Goal: Find contact information: Find contact information

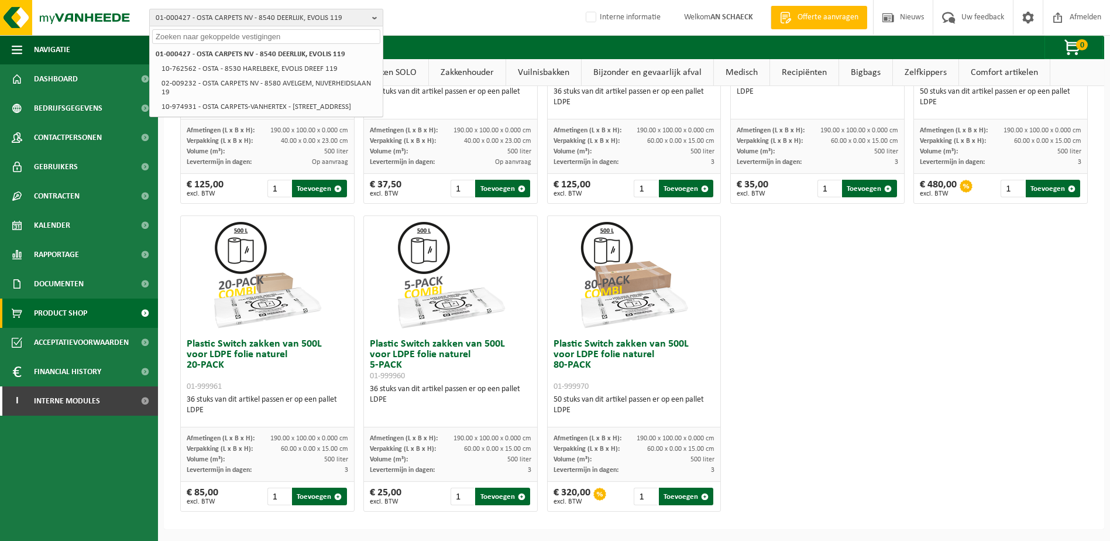
click at [270, 21] on span "01-000427 - OSTA CARPETS NV - 8540 DEERLIJK, EVOLIS 119" at bounding box center [262, 18] width 212 height 18
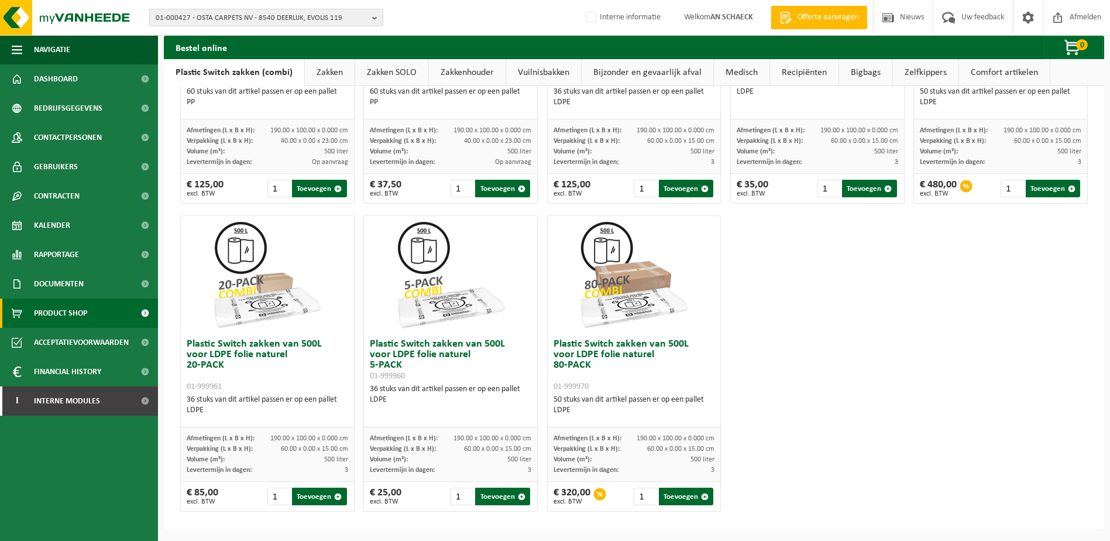
click at [258, 22] on span "01-000427 - OSTA CARPETS NV - 8540 DEERLIJK, EVOLIS 119" at bounding box center [262, 18] width 212 height 18
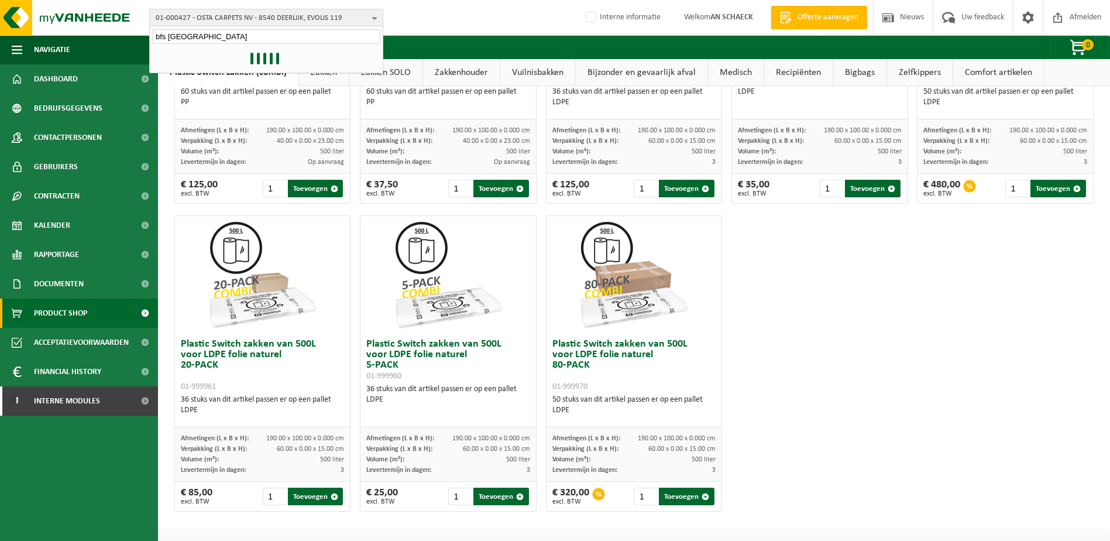
type input "bfs europe"
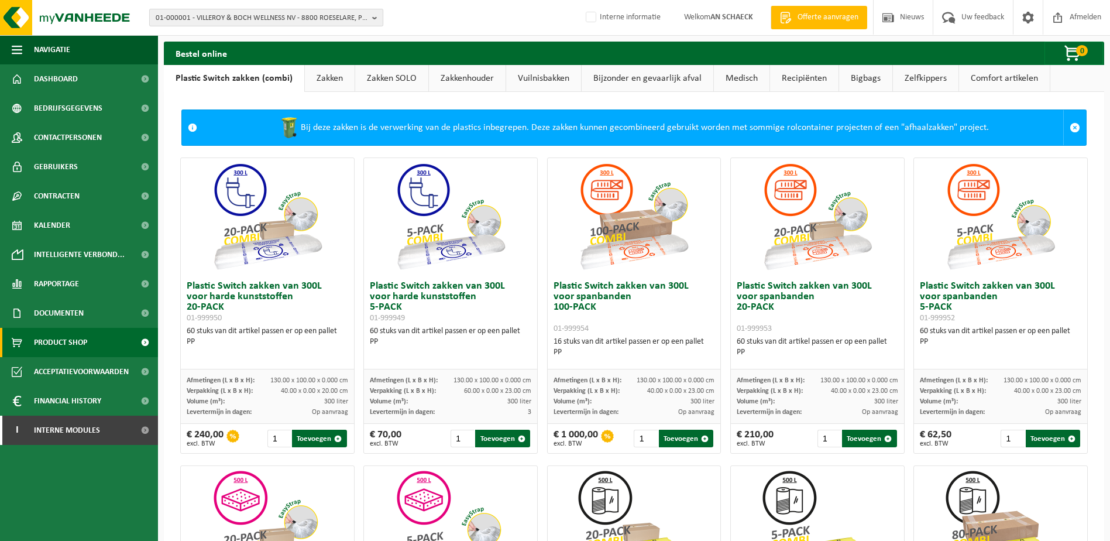
click at [226, 14] on span "01-000001 - VILLEROY & BOCH WELLNESS NV - 8800 ROESELARE, POPULIERSTRAAT 1" at bounding box center [262, 18] width 212 height 18
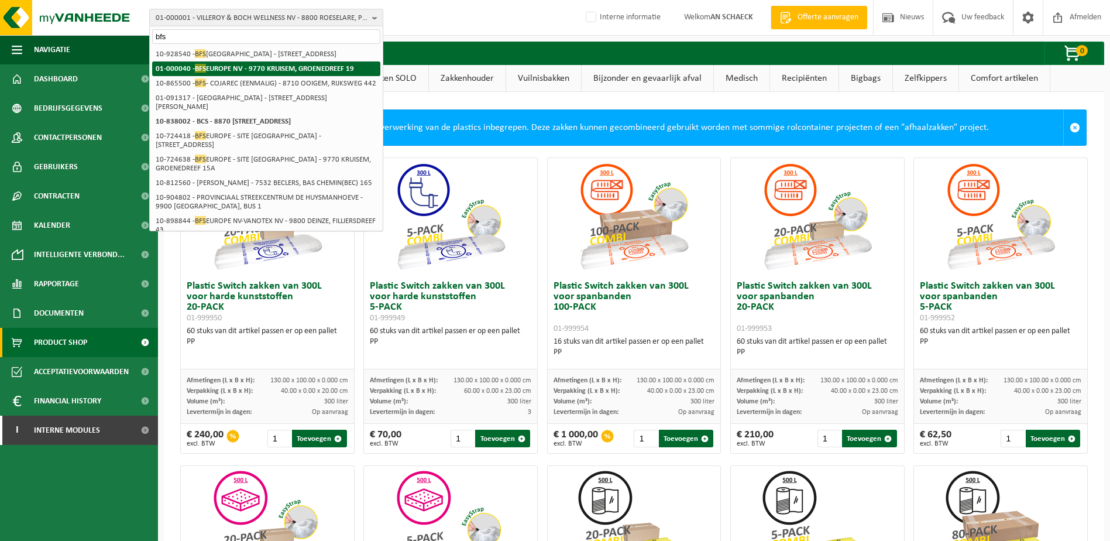
type input "bfs"
click at [307, 67] on strong "01-000040 - BFS EUROPE NV - 9770 KRUISEM, GROENEDREEF 19" at bounding box center [255, 68] width 198 height 9
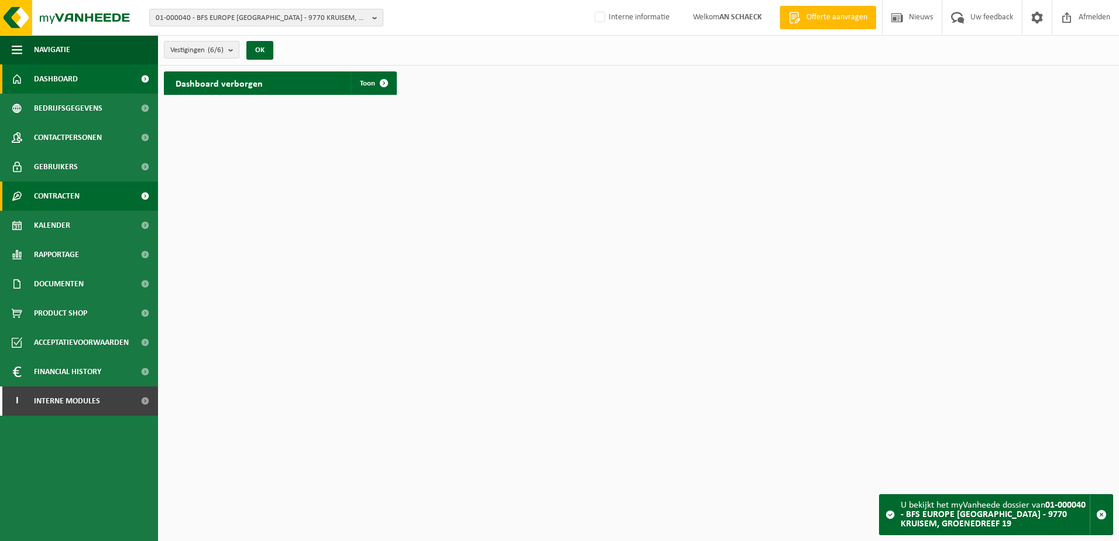
click at [50, 202] on span "Contracten" at bounding box center [57, 195] width 46 height 29
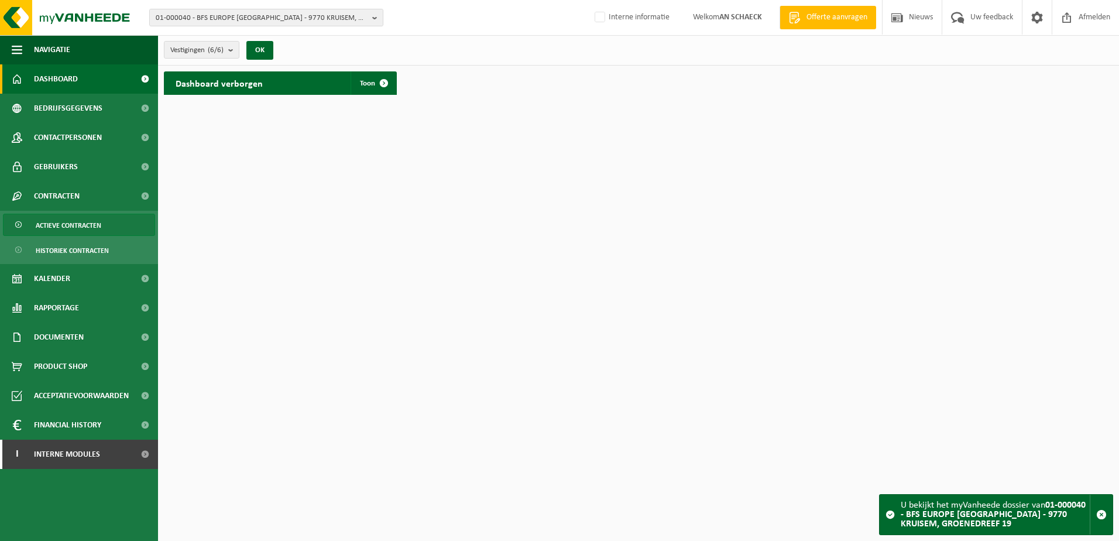
click at [59, 219] on span "Actieve contracten" at bounding box center [69, 225] width 66 height 22
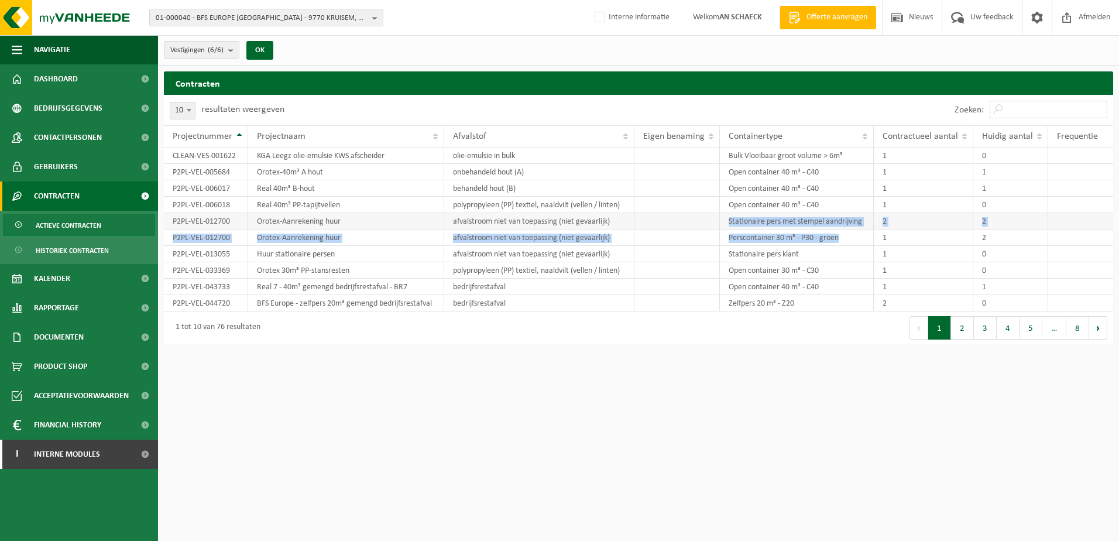
drag, startPoint x: 827, startPoint y: 237, endPoint x: 731, endPoint y: 224, distance: 97.5
click at [731, 224] on tbody "CLEAN-VES-001622 KGA Leegz olie-emulsie KWS afscheider olie-emulsie in bulk Bul…" at bounding box center [638, 230] width 949 height 164
drag, startPoint x: 731, startPoint y: 224, endPoint x: 753, endPoint y: 239, distance: 27.0
click at [753, 239] on td "Perscontainer 30 m³ - P30 - groen" at bounding box center [797, 237] width 154 height 16
drag, startPoint x: 1002, startPoint y: 240, endPoint x: 174, endPoint y: 217, distance: 828.0
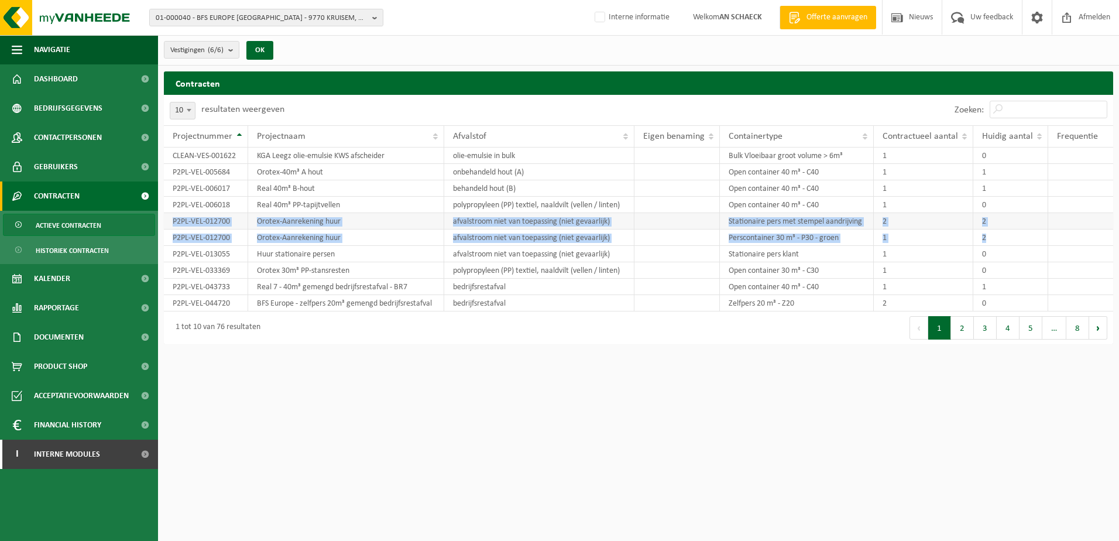
click at [174, 217] on tbody "CLEAN-VES-001622 KGA Leegz olie-emulsie KWS afscheider olie-emulsie in bulk Bul…" at bounding box center [638, 230] width 949 height 164
drag, startPoint x: 174, startPoint y: 217, endPoint x: 205, endPoint y: 222, distance: 31.4
copy tbody "P2PL-VEL-012700 Orotex-Aanrekening huur afvalstroom niet van toepassing (niet g…"
click at [968, 336] on button "2" at bounding box center [962, 327] width 23 height 23
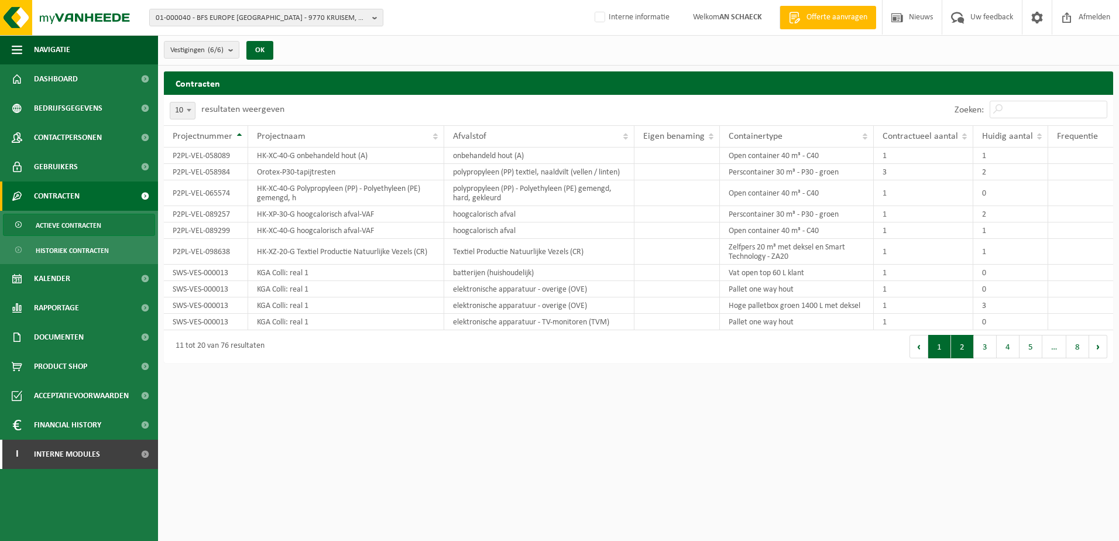
click at [945, 347] on button "1" at bounding box center [939, 346] width 23 height 23
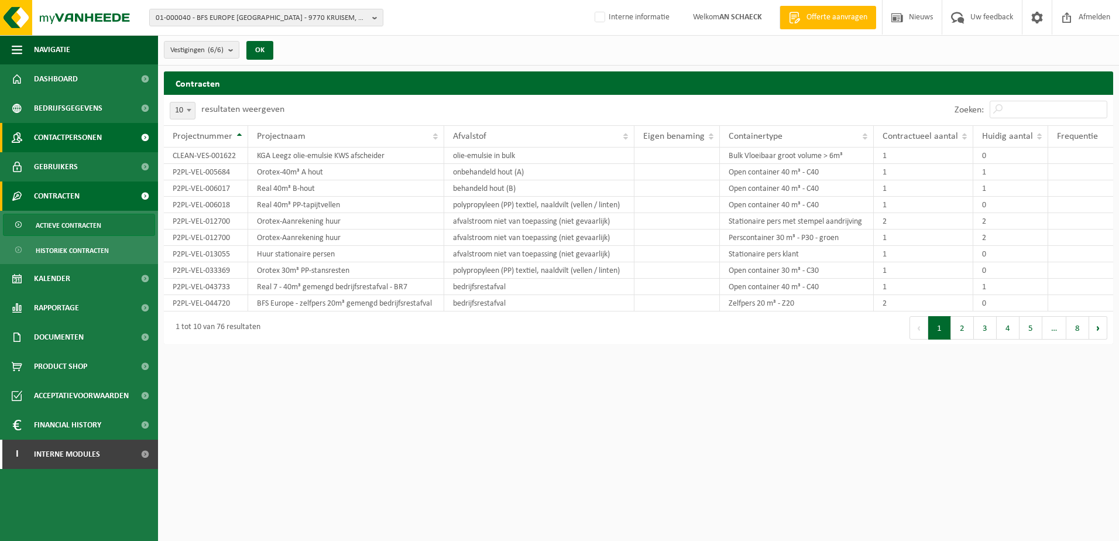
click at [82, 136] on span "Contactpersonen" at bounding box center [68, 137] width 68 height 29
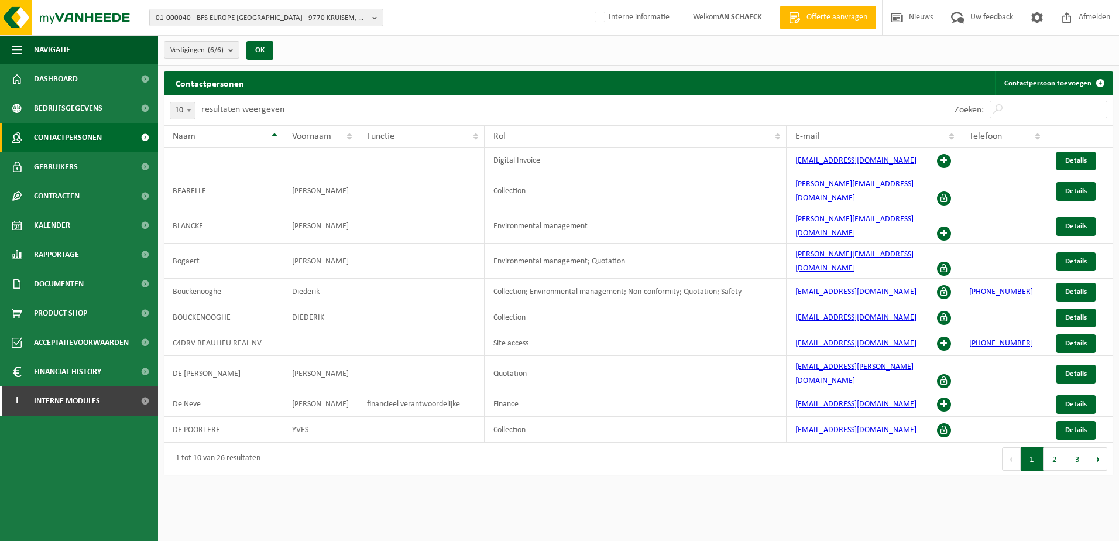
click at [345, 27] on div "01-000040 - BFS EUROPE [GEOGRAPHIC_DATA] - 9770 KRUISEM, GROENEDREEF 19 10-7835…" at bounding box center [559, 18] width 1119 height 36
click at [341, 20] on span "01-000040 - BFS EUROPE [GEOGRAPHIC_DATA] - 9770 KRUISEM, GROENEDREEF 19" at bounding box center [262, 18] width 212 height 18
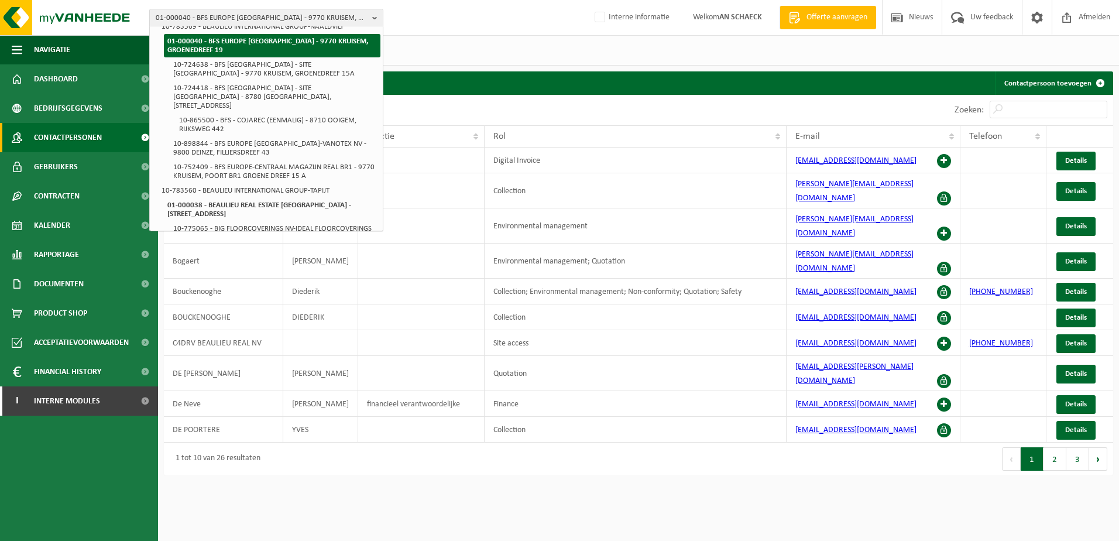
scroll to position [527, 0]
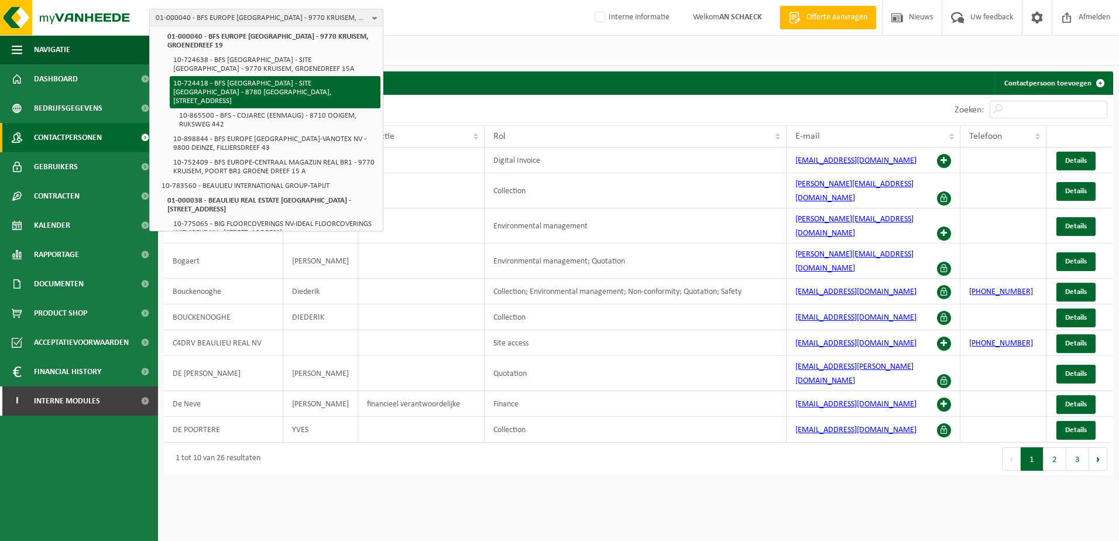
click at [263, 83] on li "10-724418 - BFS [GEOGRAPHIC_DATA] - SITE [GEOGRAPHIC_DATA] - 8780 [GEOGRAPHIC_D…" at bounding box center [275, 92] width 211 height 32
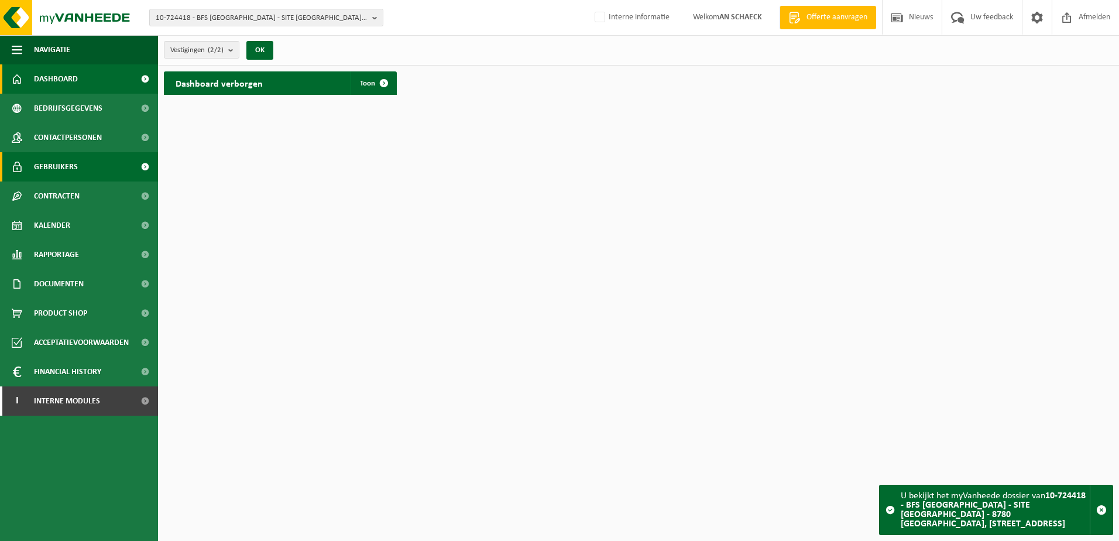
click at [57, 167] on span "Gebruikers" at bounding box center [56, 166] width 44 height 29
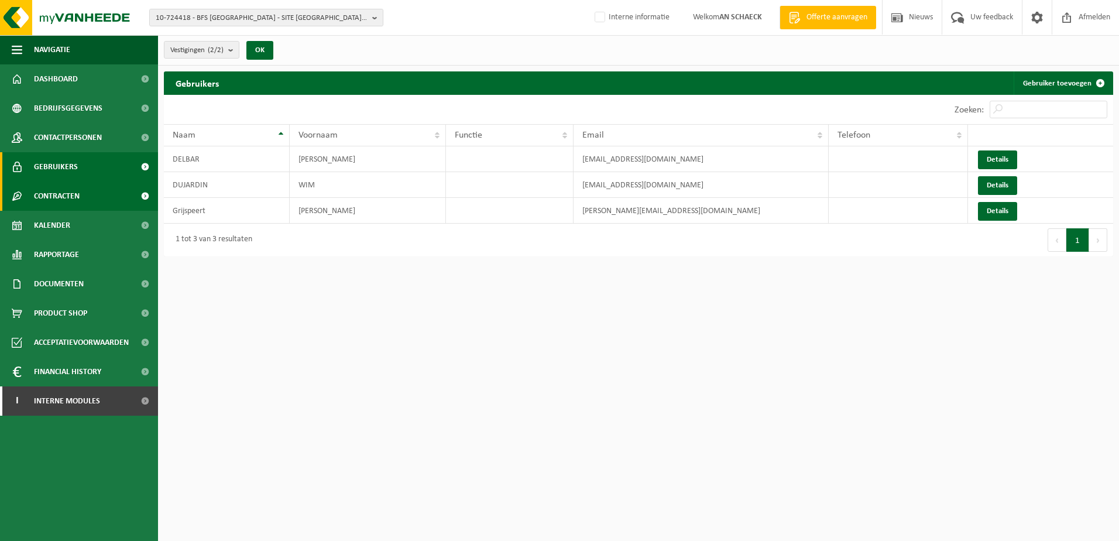
click at [68, 198] on span "Contracten" at bounding box center [57, 195] width 46 height 29
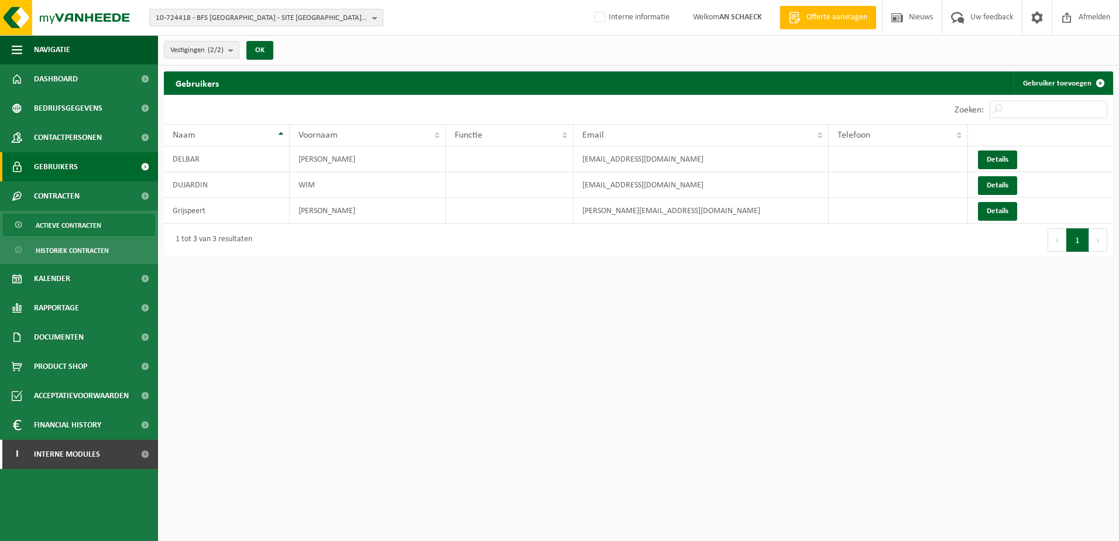
click at [68, 225] on span "Actieve contracten" at bounding box center [69, 225] width 66 height 22
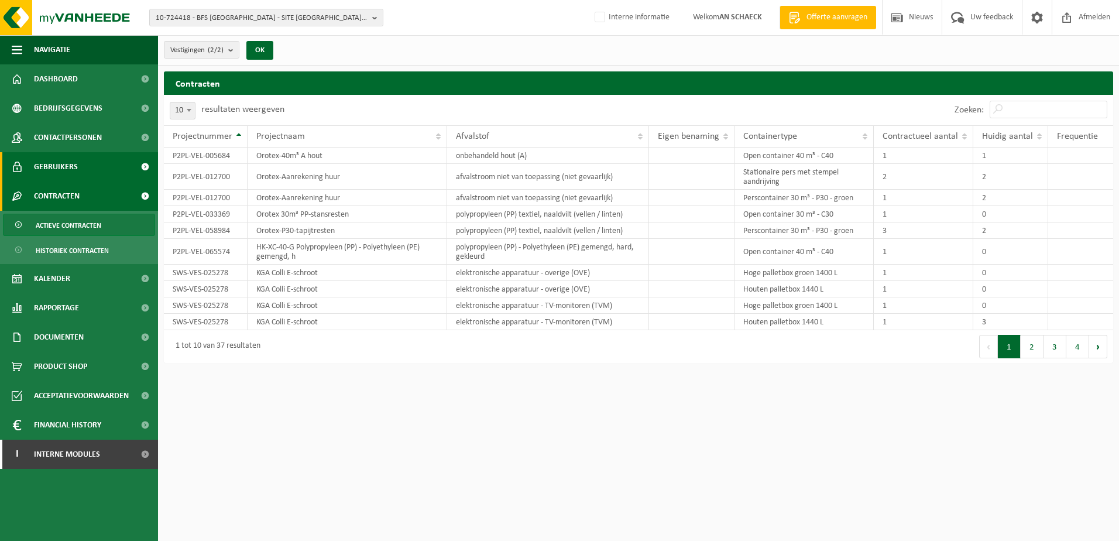
click at [67, 170] on span "Gebruikers" at bounding box center [56, 166] width 44 height 29
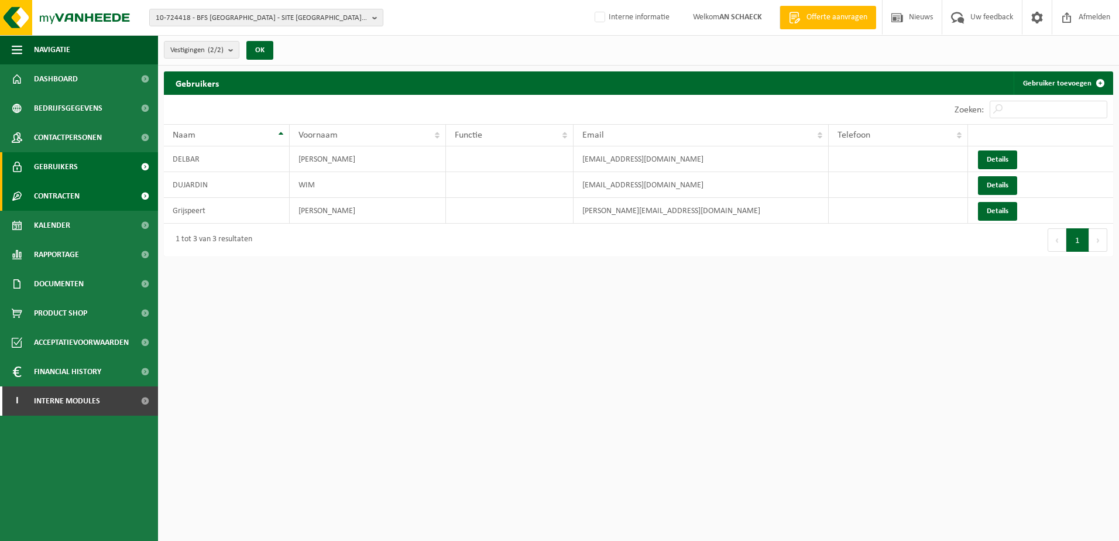
click at [70, 200] on span "Contracten" at bounding box center [57, 195] width 46 height 29
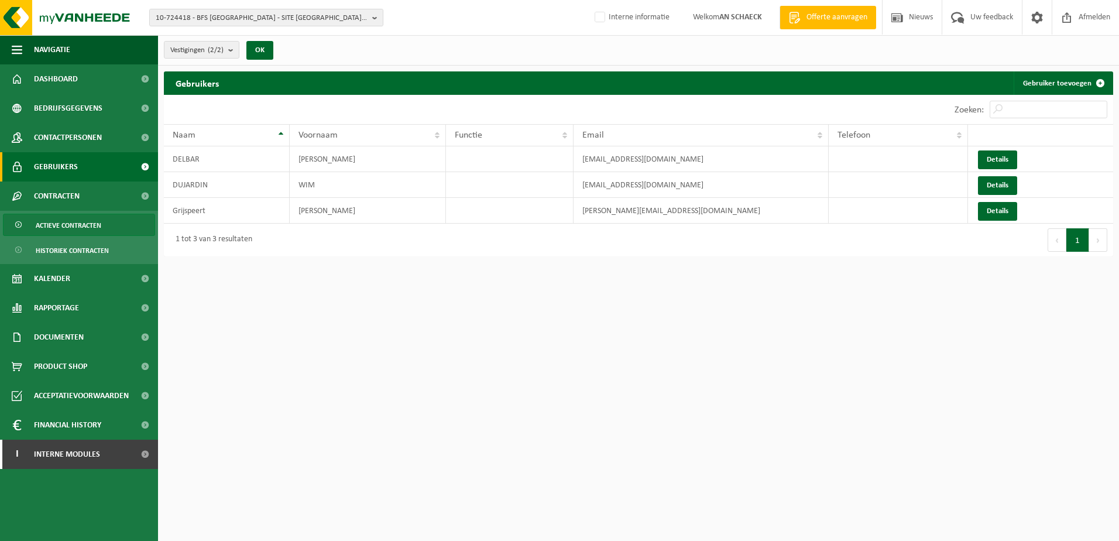
click at [63, 228] on span "Actieve contracten" at bounding box center [69, 225] width 66 height 22
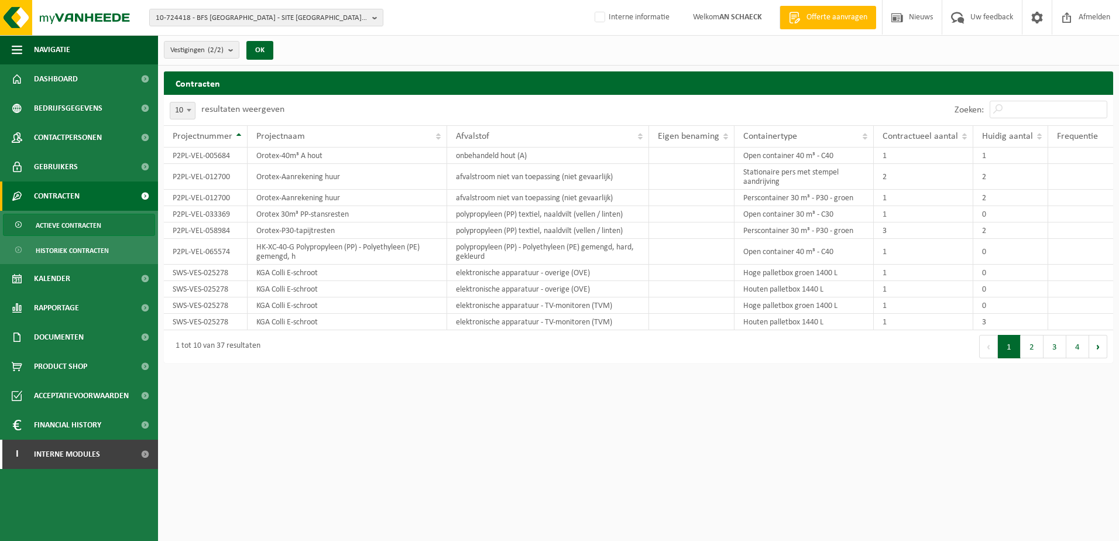
click at [507, 395] on html "10-724418 - BFS EUROPE - SITE OOSTROZEBEKE - 8780 OOSTROZEBEKE, INGELMUNSTERSTE…" at bounding box center [559, 270] width 1119 height 541
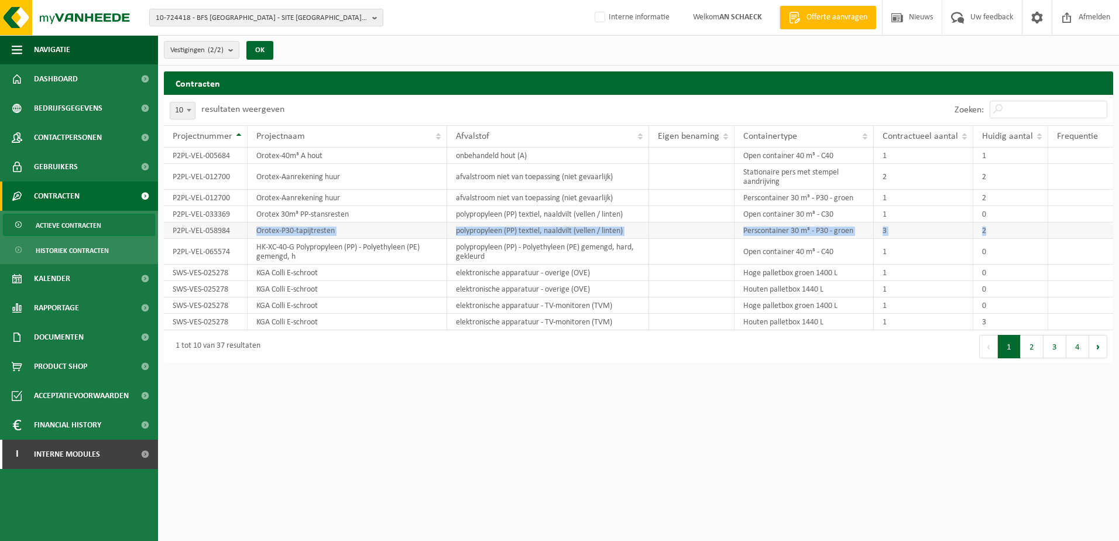
drag, startPoint x: 837, startPoint y: 232, endPoint x: 249, endPoint y: 231, distance: 587.7
click at [249, 231] on tr "P2PL-VEL-058984 Orotex-P30-tapijtresten polypropyleen (PP) textiel, naaldvilt (…" at bounding box center [638, 230] width 949 height 16
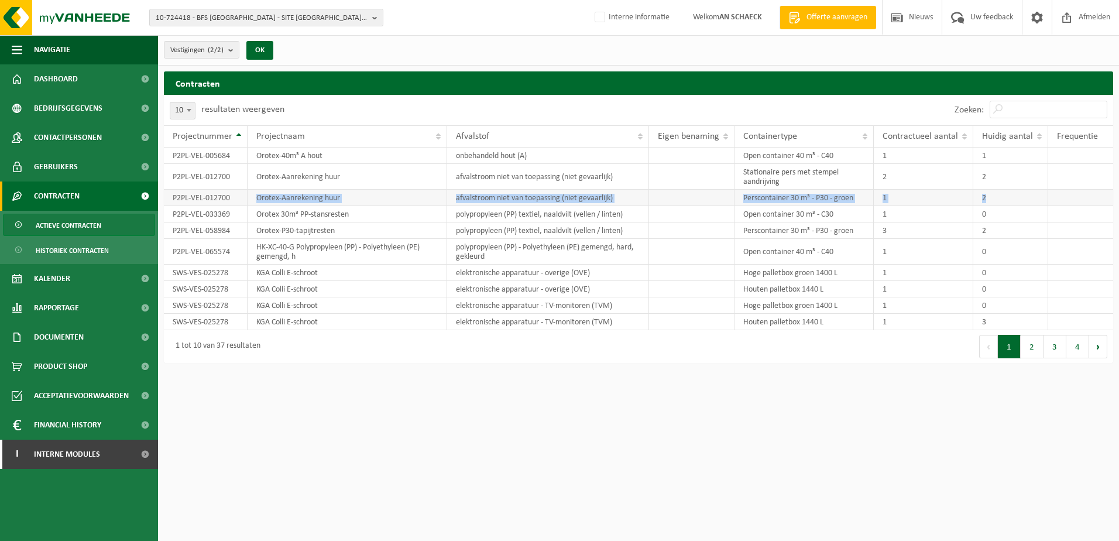
drag, startPoint x: 993, startPoint y: 194, endPoint x: 258, endPoint y: 191, distance: 734.7
click at [258, 191] on tr "P2PL-VEL-012700 Orotex-Aanrekening huur afvalstroom niet van toepassing (niet g…" at bounding box center [638, 198] width 949 height 16
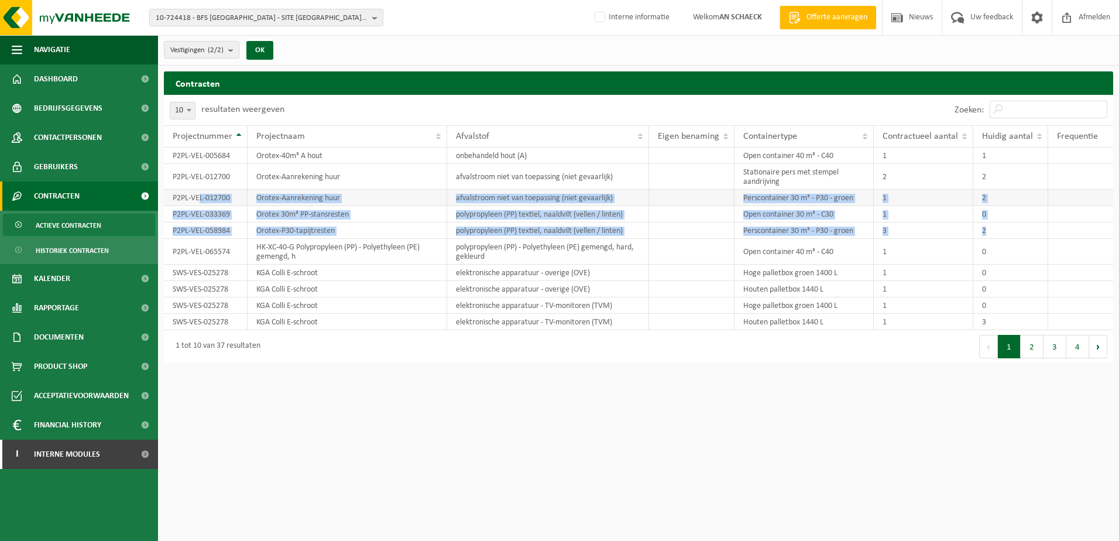
drag, startPoint x: 820, startPoint y: 225, endPoint x: 198, endPoint y: 200, distance: 622.2
click at [198, 200] on tbody "P2PL-VEL-005684 Orotex-40m³ A hout onbehandeld hout (A) Open container 40 m³ - …" at bounding box center [638, 239] width 949 height 183
drag, startPoint x: 198, startPoint y: 200, endPoint x: 328, endPoint y: 235, distance: 134.1
click at [328, 235] on td "Orotex-P30-tapijtresten" at bounding box center [348, 230] width 200 height 16
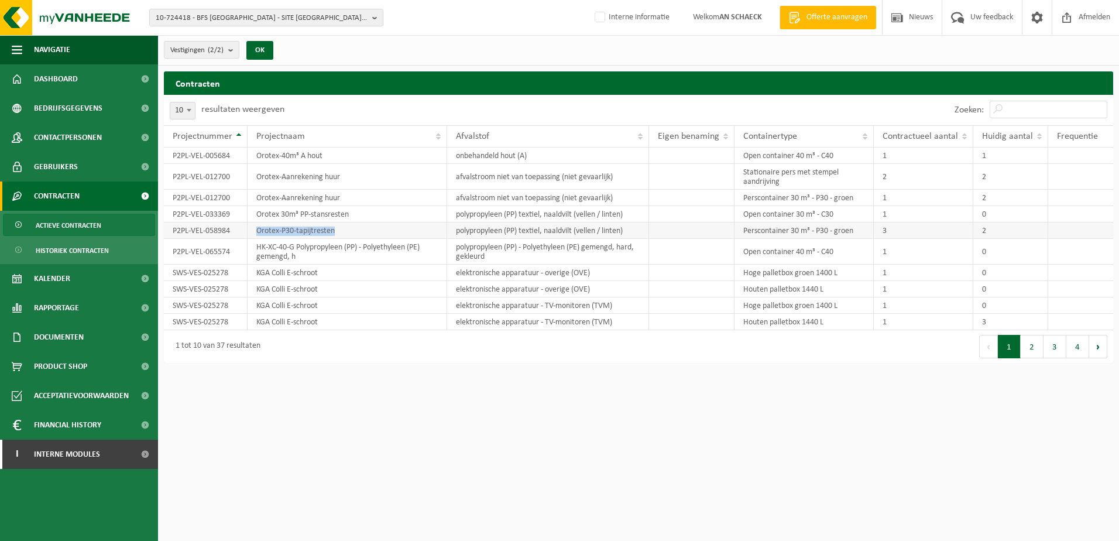
drag, startPoint x: 337, startPoint y: 231, endPoint x: 253, endPoint y: 229, distance: 83.7
click at [253, 229] on td "Orotex-P30-tapijtresten" at bounding box center [348, 230] width 200 height 16
drag, startPoint x: 253, startPoint y: 229, endPoint x: 325, endPoint y: 231, distance: 72.6
click at [325, 231] on td "Orotex-P30-tapijtresten" at bounding box center [348, 230] width 200 height 16
drag, startPoint x: 742, startPoint y: 198, endPoint x: 853, endPoint y: 194, distance: 111.9
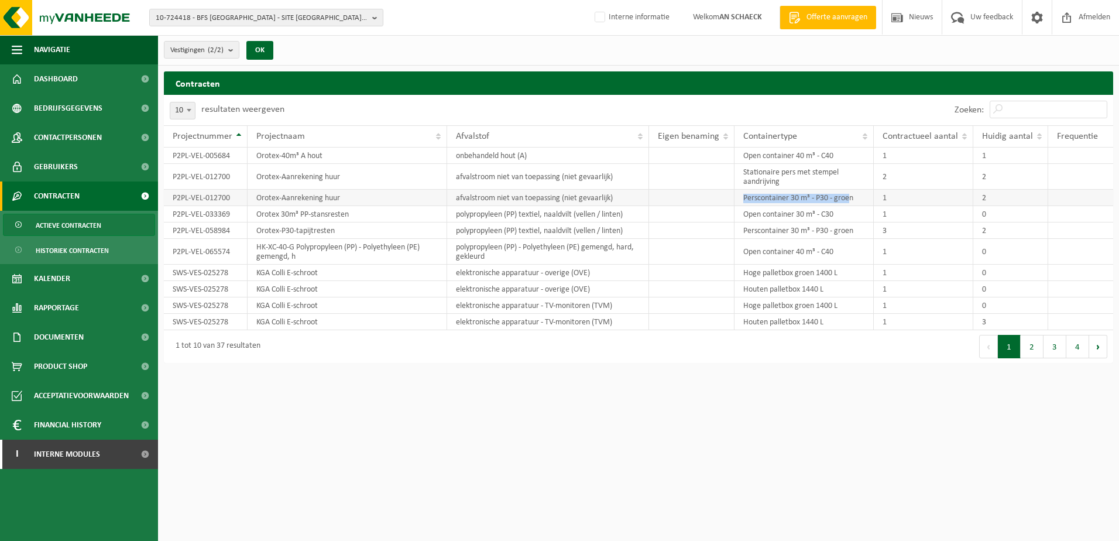
click at [853, 194] on td "Perscontainer 30 m³ - P30 - groen" at bounding box center [805, 198] width 140 height 16
drag, startPoint x: 853, startPoint y: 194, endPoint x: 792, endPoint y: 180, distance: 63.0
click at [792, 180] on td "Stationaire pers met stempel aandrijving" at bounding box center [805, 177] width 140 height 26
click at [1032, 347] on button "2" at bounding box center [1032, 346] width 23 height 23
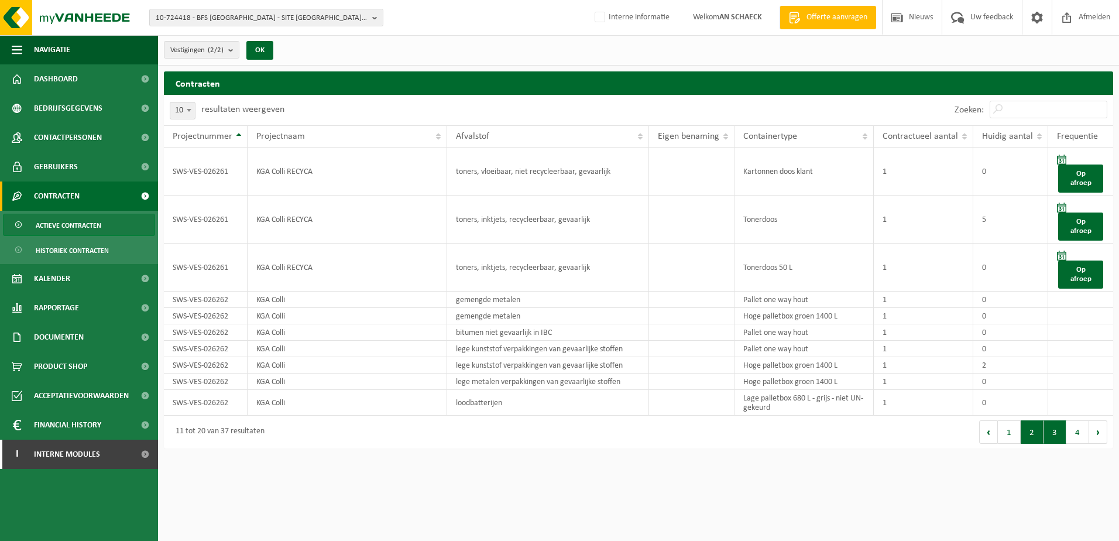
click at [1060, 430] on button "3" at bounding box center [1055, 431] width 23 height 23
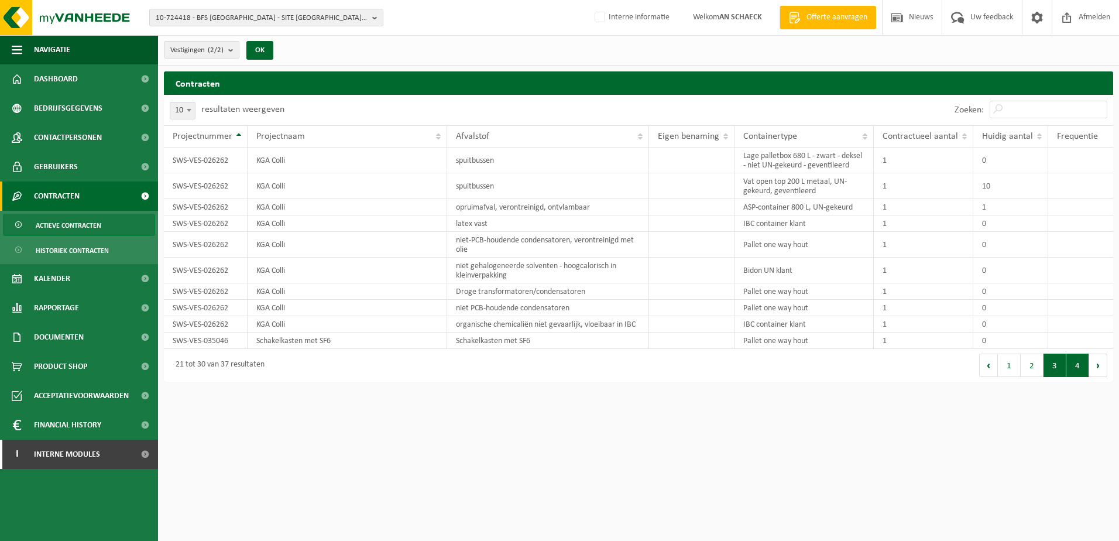
click at [1078, 366] on button "4" at bounding box center [1078, 365] width 23 height 23
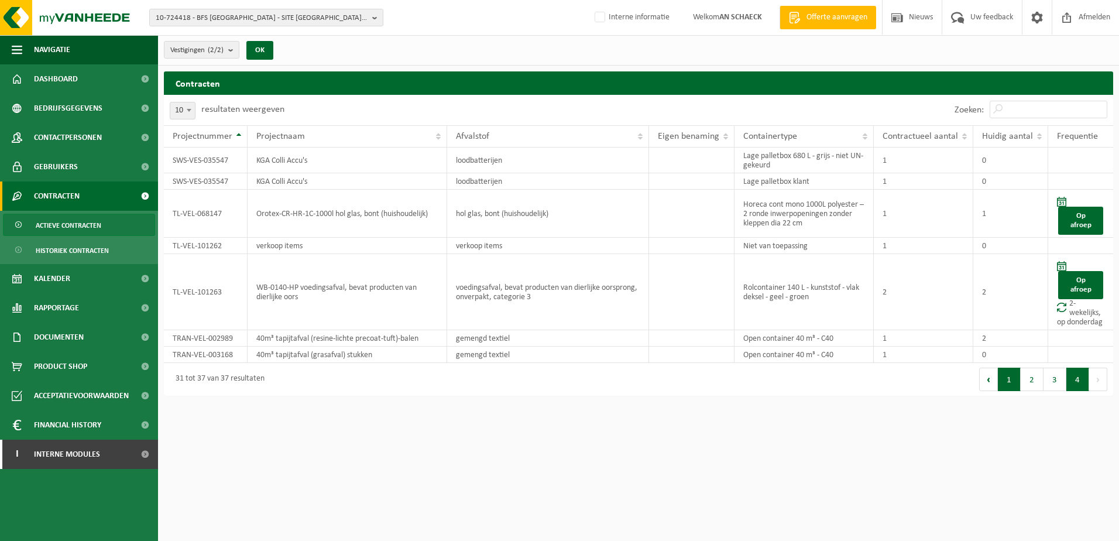
click at [1010, 383] on button "1" at bounding box center [1009, 379] width 23 height 23
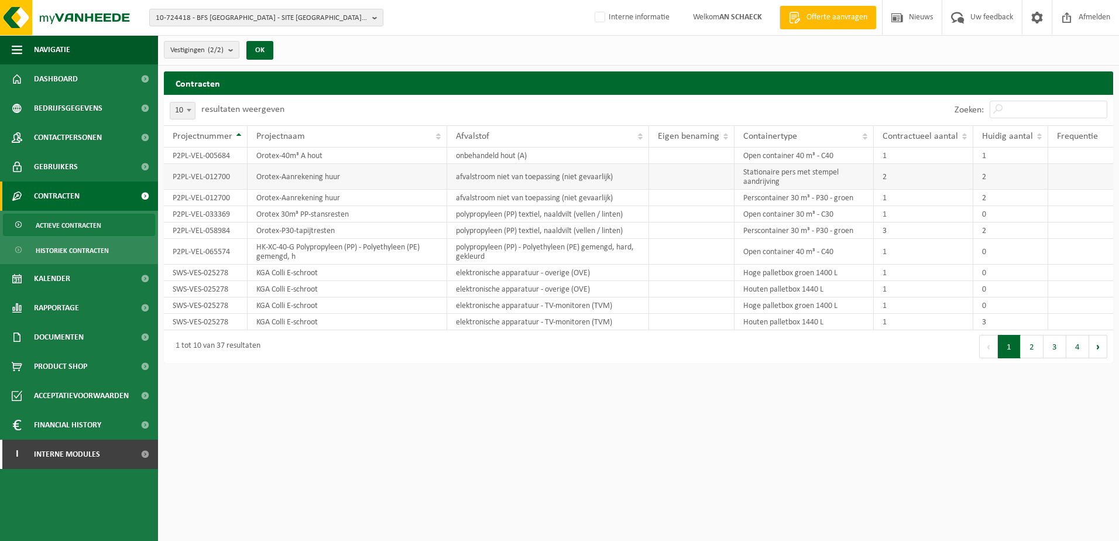
click at [212, 174] on td "P2PL-VEL-012700" at bounding box center [206, 177] width 84 height 26
drag, startPoint x: 212, startPoint y: 174, endPoint x: 205, endPoint y: 205, distance: 31.4
click at [205, 213] on td "P2PL-VEL-033369" at bounding box center [206, 214] width 84 height 16
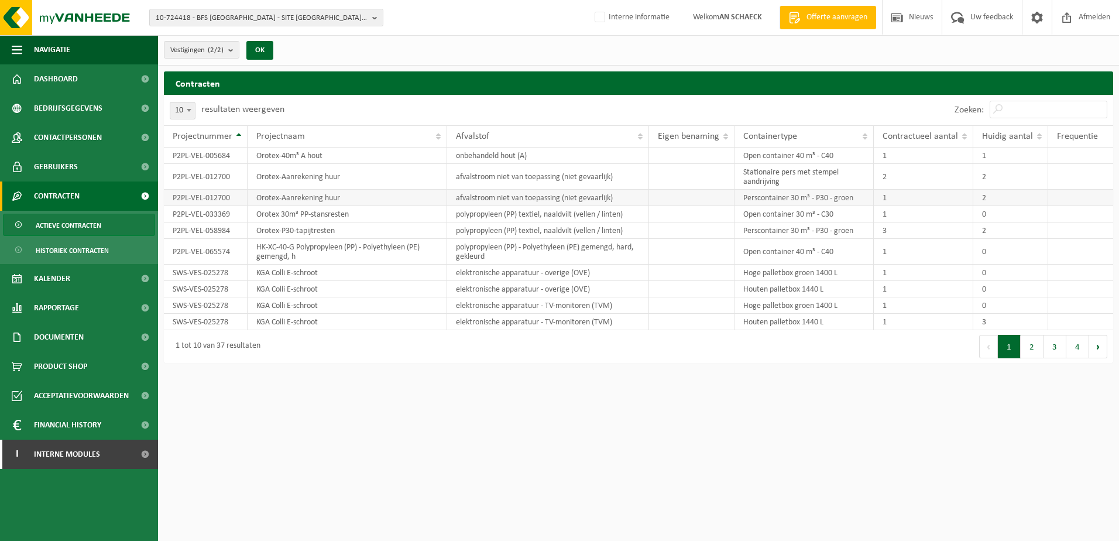
click at [203, 201] on td "P2PL-VEL-012700" at bounding box center [206, 198] width 84 height 16
click at [212, 228] on td "P2PL-VEL-058984" at bounding box center [206, 230] width 84 height 16
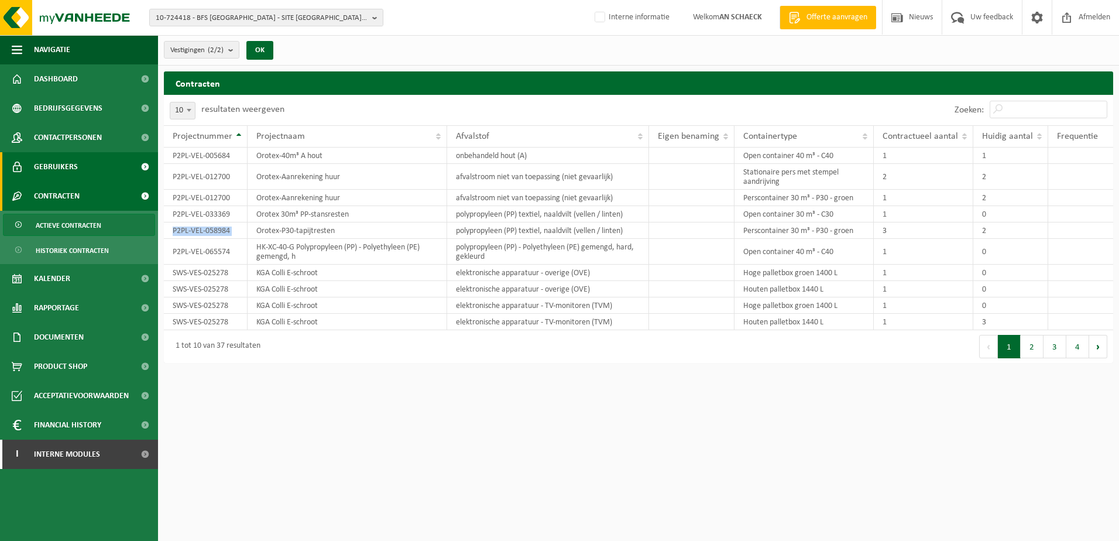
click at [67, 166] on span "Gebruikers" at bounding box center [56, 166] width 44 height 29
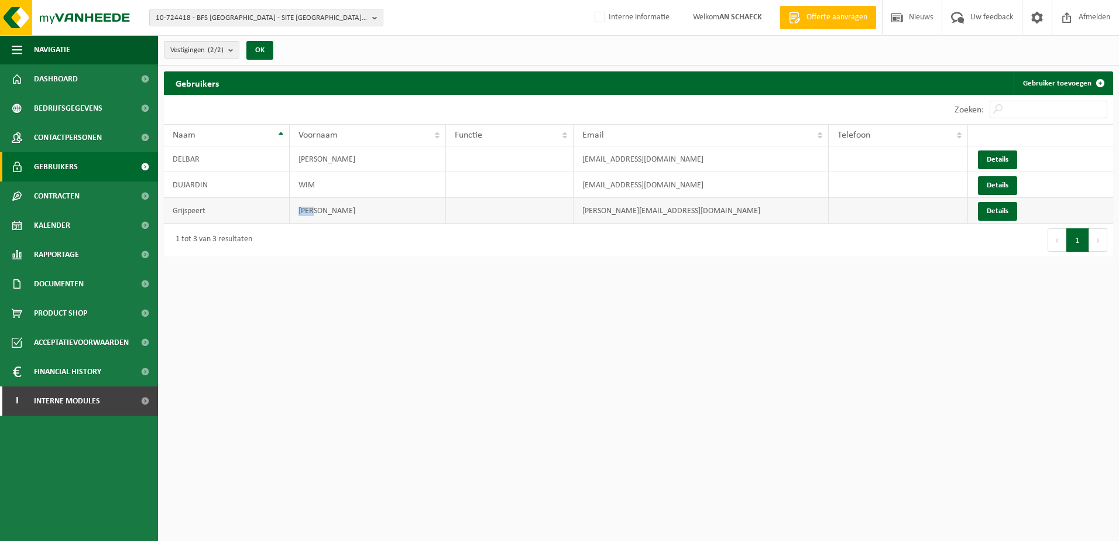
drag, startPoint x: 310, startPoint y: 210, endPoint x: 282, endPoint y: 214, distance: 28.3
click at [282, 214] on tr "Grijspeert Lisa lisa.grijspeert@bintg.com Details" at bounding box center [638, 211] width 949 height 26
click at [60, 200] on span "Contracten" at bounding box center [57, 195] width 46 height 29
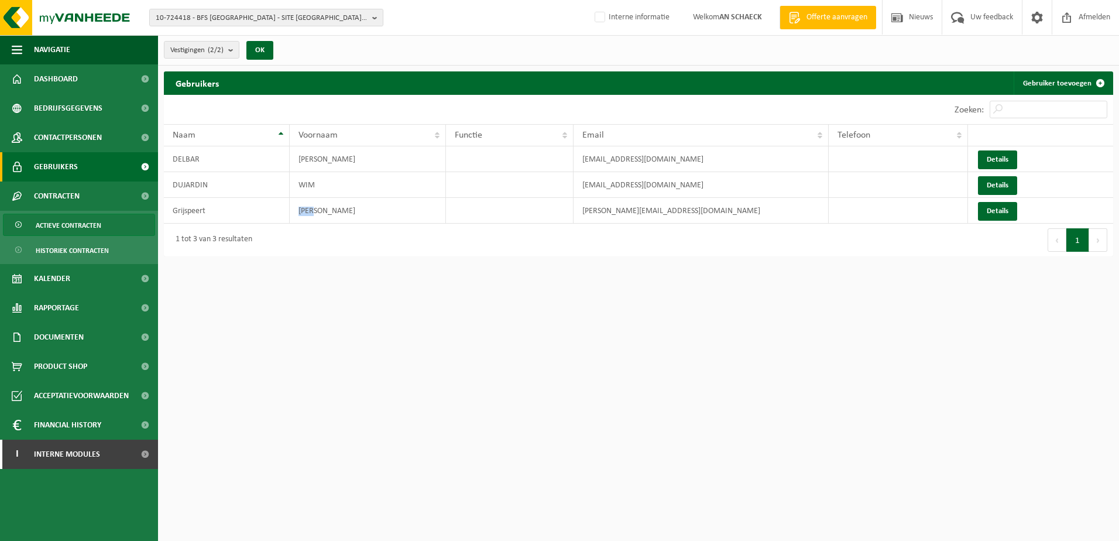
click at [52, 220] on span "Actieve contracten" at bounding box center [69, 225] width 66 height 22
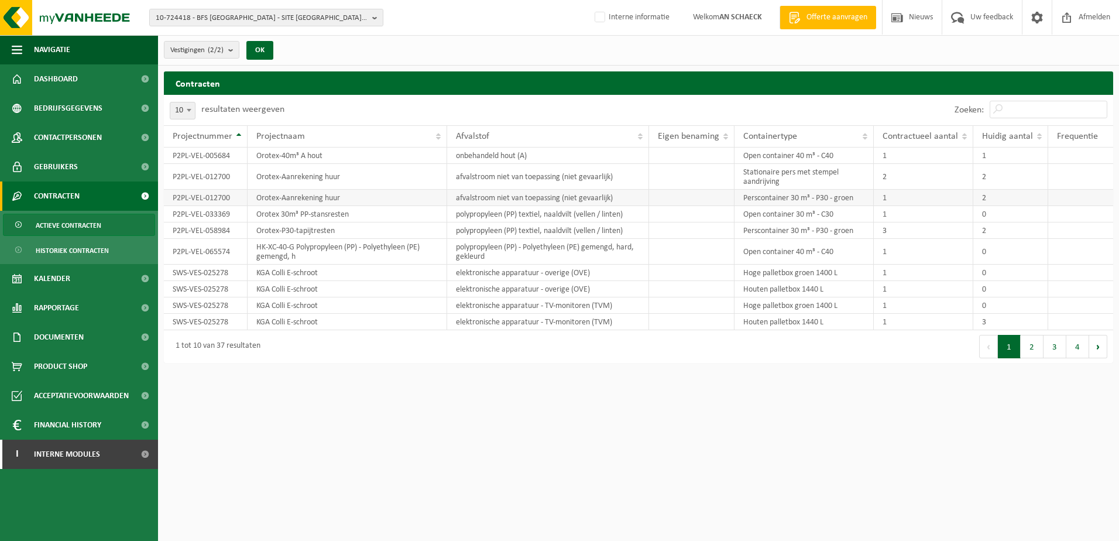
drag, startPoint x: 385, startPoint y: 212, endPoint x: 376, endPoint y: 204, distance: 12.4
click at [385, 212] on td "Orotex 30m³ PP-stansresten" at bounding box center [348, 214] width 200 height 16
click at [66, 169] on span "Gebruikers" at bounding box center [56, 166] width 44 height 29
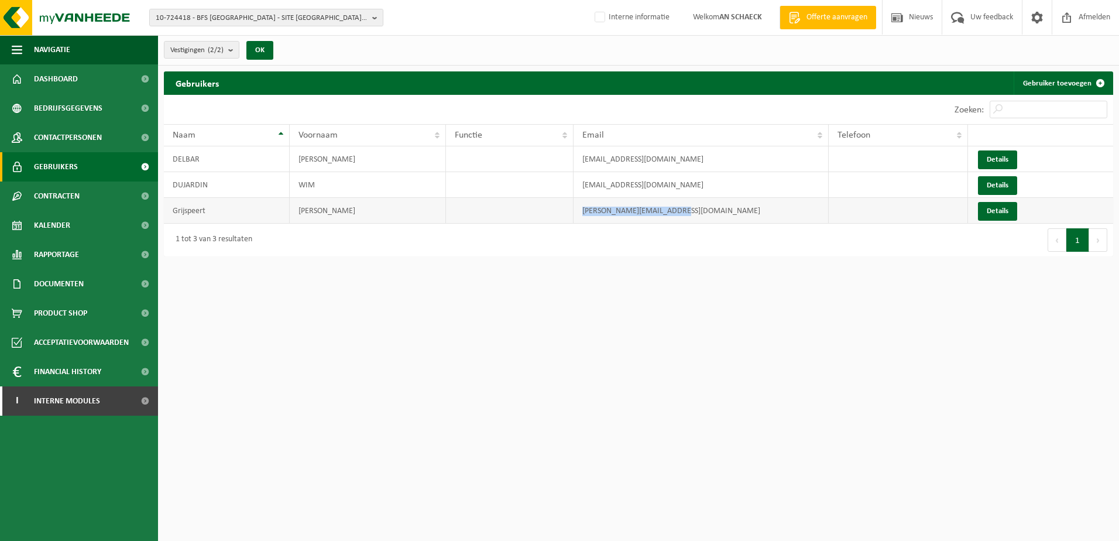
drag, startPoint x: 669, startPoint y: 212, endPoint x: 563, endPoint y: 213, distance: 106.0
click at [563, 213] on tr "Grijspeert Lisa lisa.grijspeert@bintg.com Details" at bounding box center [638, 211] width 949 height 26
copy tr "lisa.grijspeert@bintg.com"
click at [62, 191] on span "Contracten" at bounding box center [57, 195] width 46 height 29
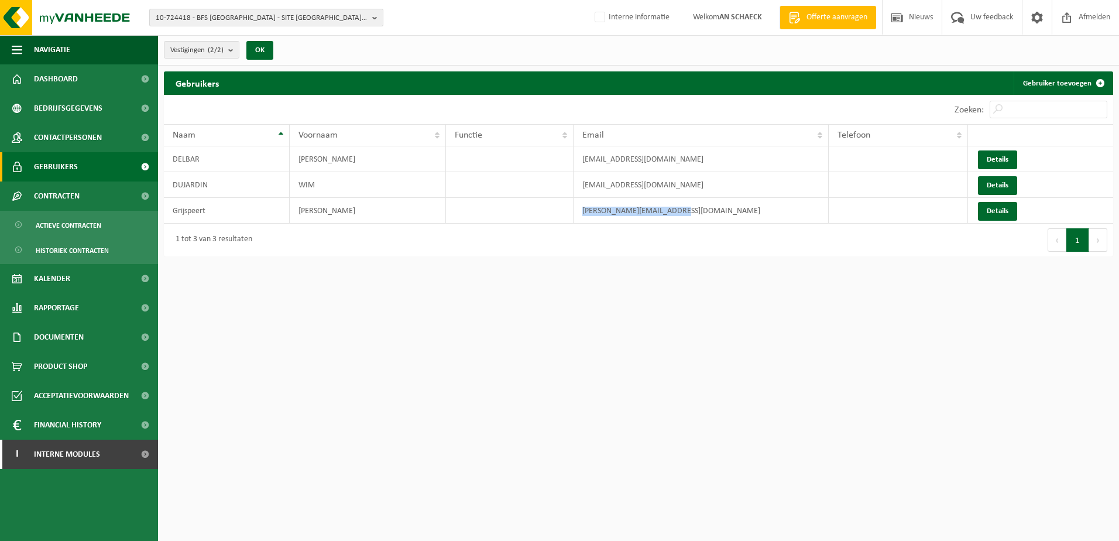
click at [269, 19] on span "10-724418 - BFS [GEOGRAPHIC_DATA] - SITE [GEOGRAPHIC_DATA] - 8780 [GEOGRAPHIC_D…" at bounding box center [262, 18] width 212 height 18
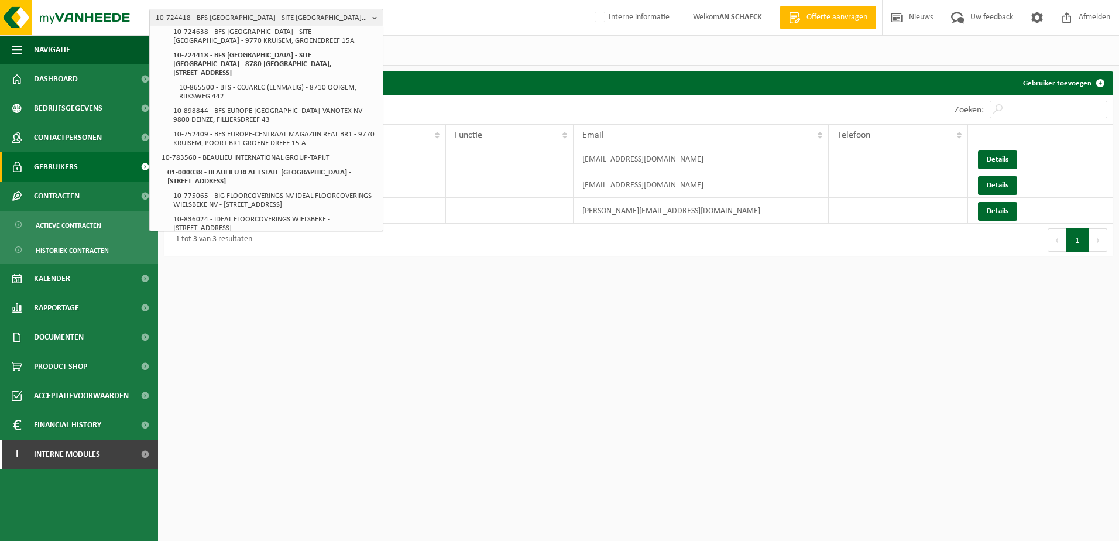
scroll to position [544, 0]
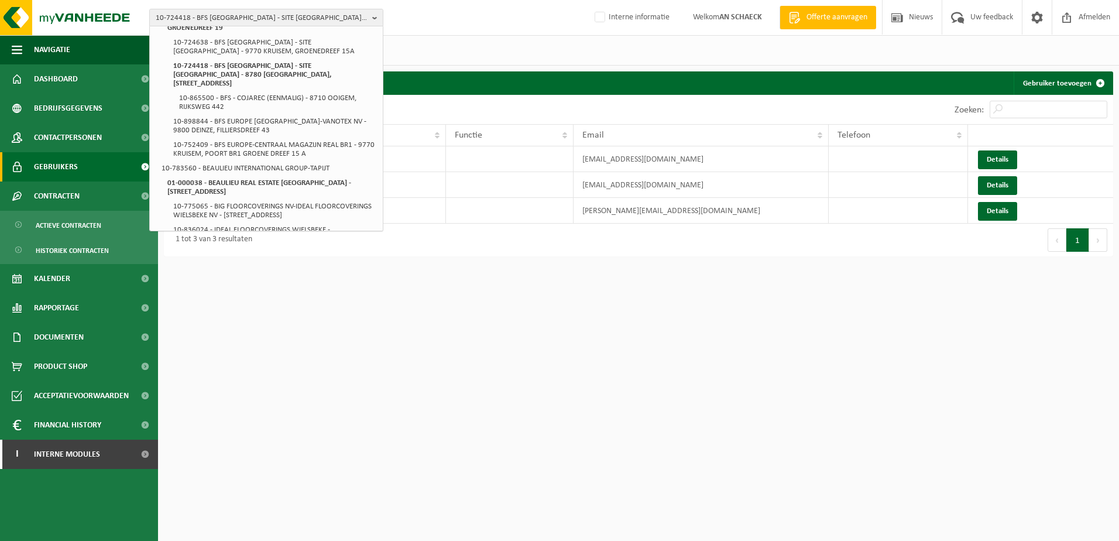
click at [422, 301] on html "10-724418 - BFS EUROPE - SITE OOSTROZEBEKE - 8780 OOSTROZEBEKE, INGELMUNSTERSTE…" at bounding box center [559, 270] width 1119 height 541
click at [357, 286] on html "10-724418 - BFS EUROPE - SITE OOSTROZEBEKE - 8780 OOSTROZEBEKE, INGELMUNSTERSTE…" at bounding box center [559, 270] width 1119 height 541
click at [49, 226] on span "Actieve contracten" at bounding box center [69, 225] width 66 height 22
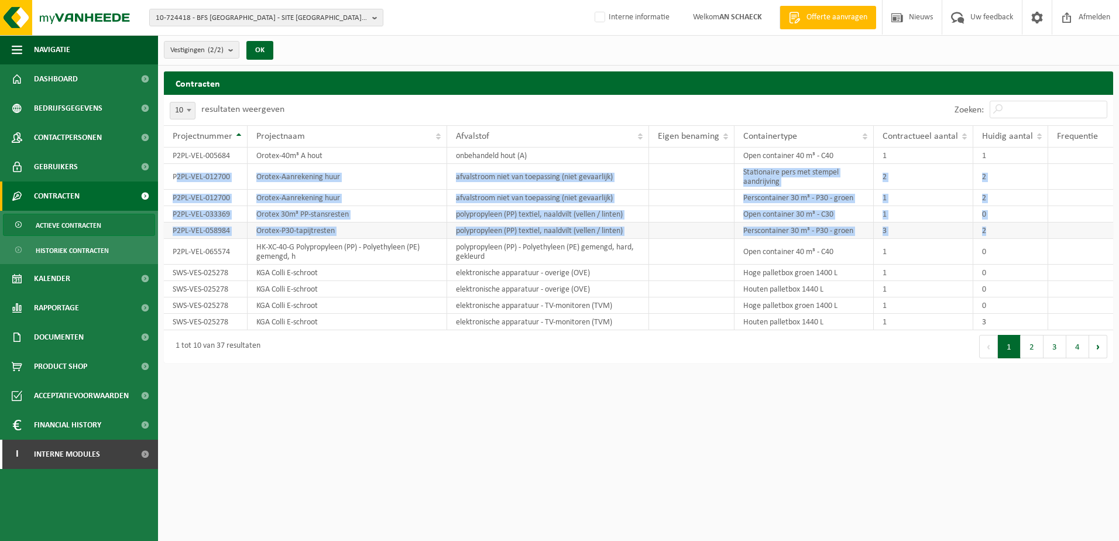
drag, startPoint x: 175, startPoint y: 174, endPoint x: 994, endPoint y: 227, distance: 820.6
click at [994, 227] on tbody "P2PL-VEL-005684 Orotex-40m³ A hout onbehandeld hout (A) Open container 40 m³ - …" at bounding box center [638, 239] width 949 height 183
copy tbody "2PL-VEL-012700 Orotex-Aanrekening huur afvalstroom niet van toepassing (niet ge…"
click at [65, 331] on span "Documenten" at bounding box center [59, 337] width 50 height 29
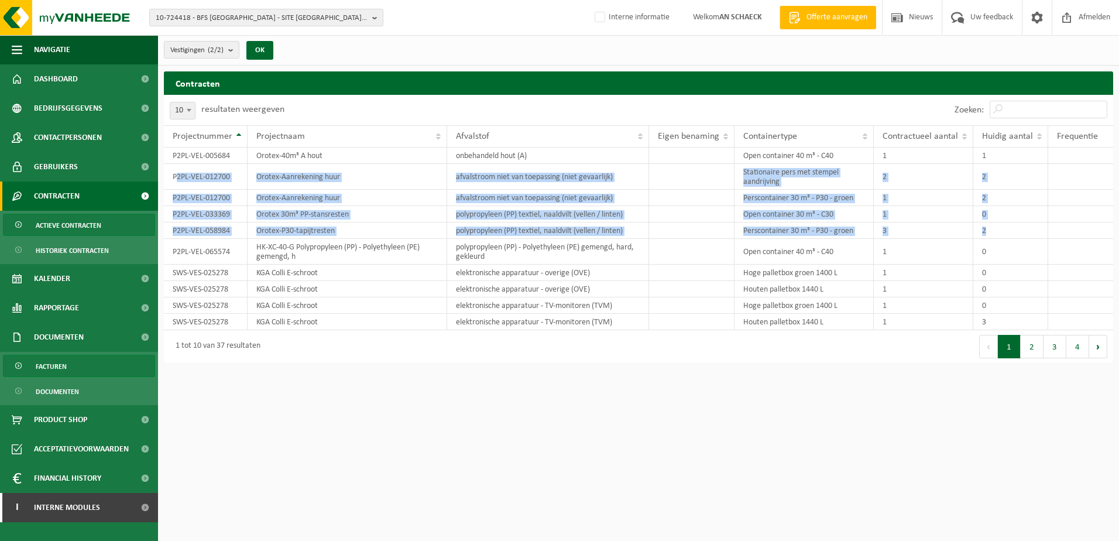
click at [61, 364] on span "Facturen" at bounding box center [51, 366] width 31 height 22
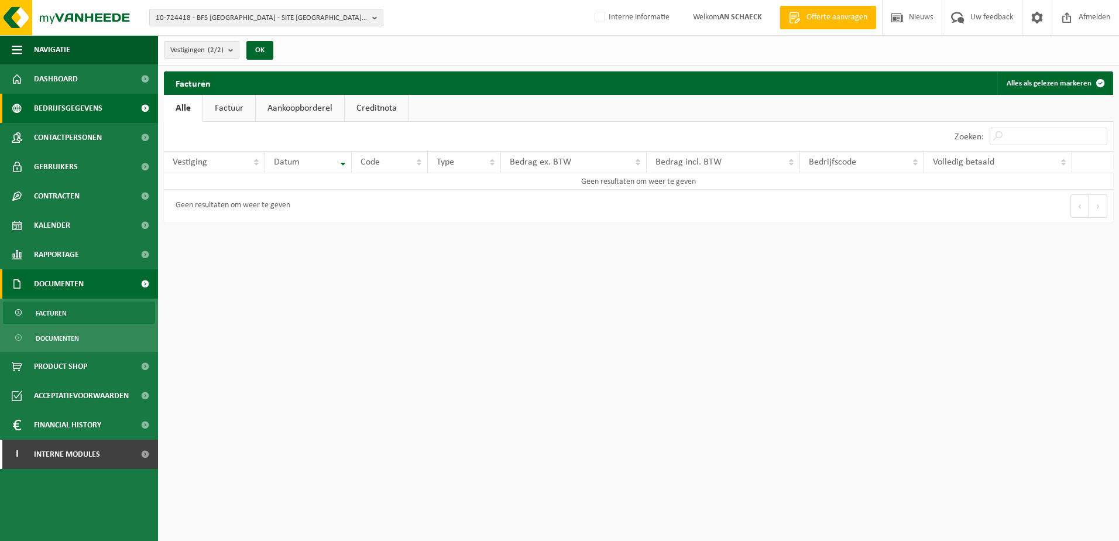
click at [71, 108] on span "Bedrijfsgegevens" at bounding box center [68, 108] width 68 height 29
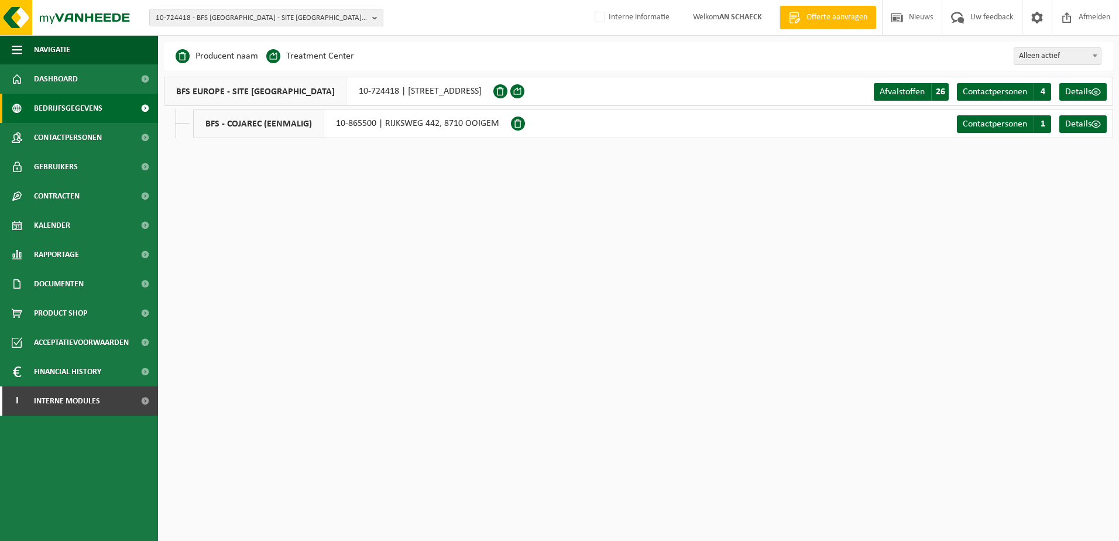
drag, startPoint x: 383, startPoint y: 92, endPoint x: 589, endPoint y: 91, distance: 206.1
click at [493, 91] on div "BFS EUROPE - SITE [GEOGRAPHIC_DATA] 10-724418 | [STREET_ADDRESS]" at bounding box center [329, 91] width 330 height 29
copy div "[STREET_ADDRESS]"
drag, startPoint x: 335, startPoint y: 91, endPoint x: 373, endPoint y: 92, distance: 38.7
click at [373, 92] on div "BFS EUROPE - SITE [GEOGRAPHIC_DATA] 10-724418 | [STREET_ADDRESS]" at bounding box center [329, 91] width 330 height 29
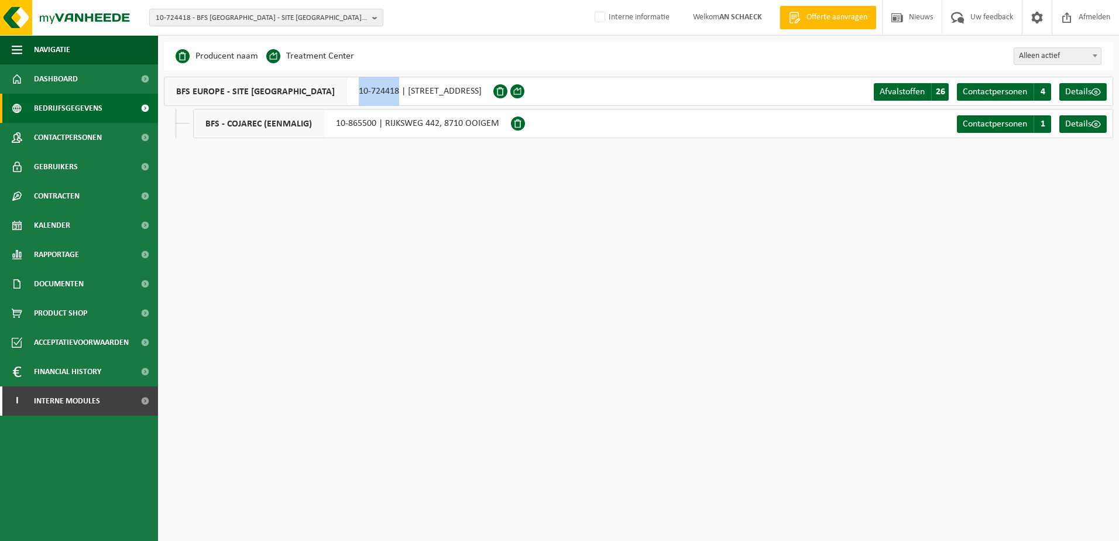
copy div "10-724418"
